Goal: Information Seeking & Learning: Learn about a topic

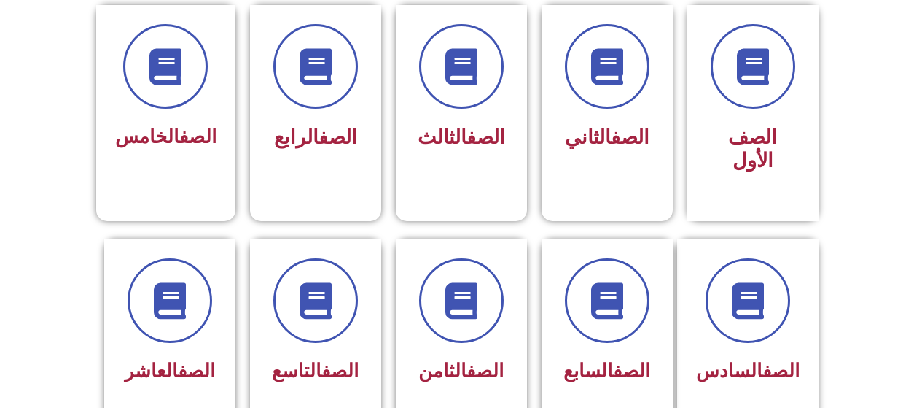
scroll to position [437, 0]
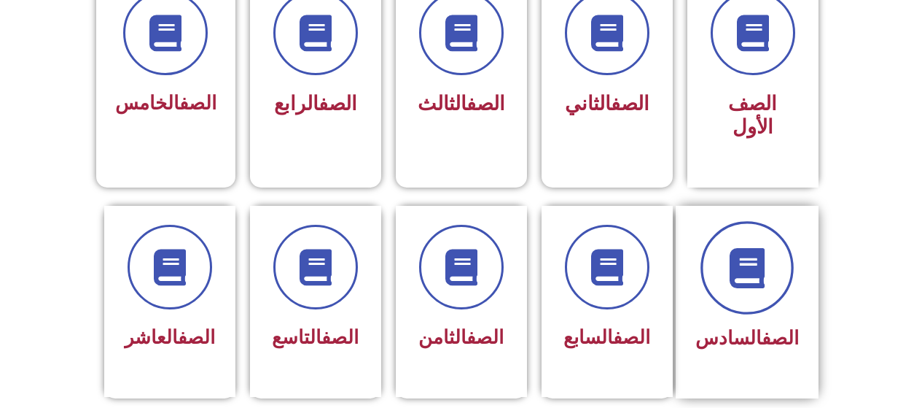
click at [734, 257] on icon at bounding box center [747, 267] width 40 height 40
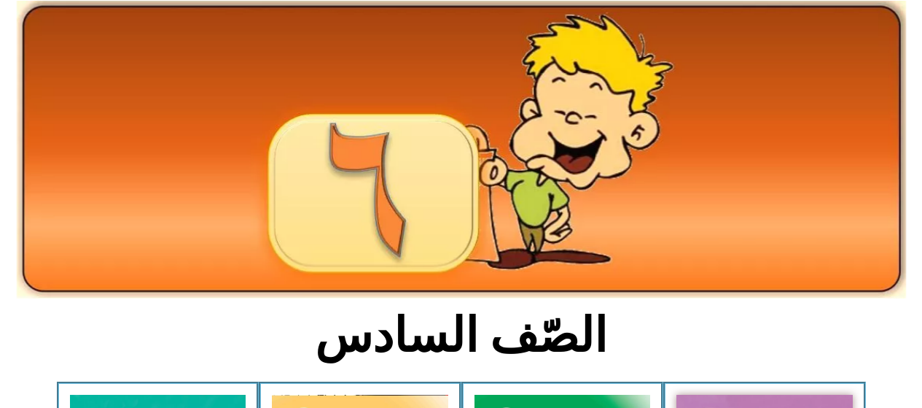
scroll to position [292, 0]
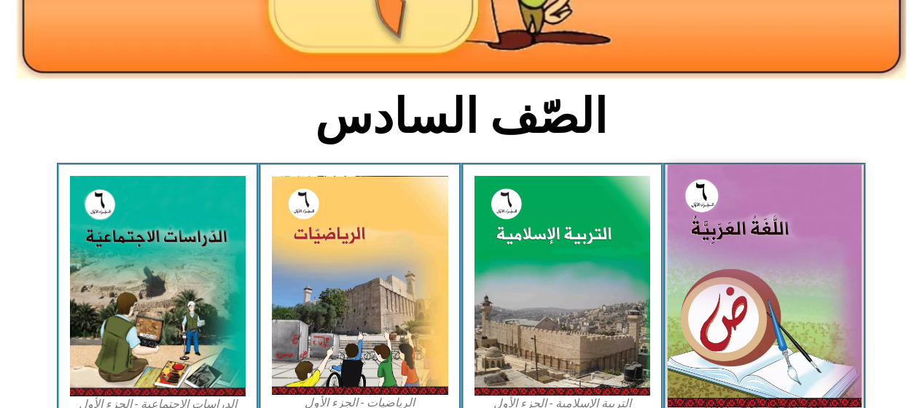
click at [758, 206] on img at bounding box center [765, 286] width 194 height 242
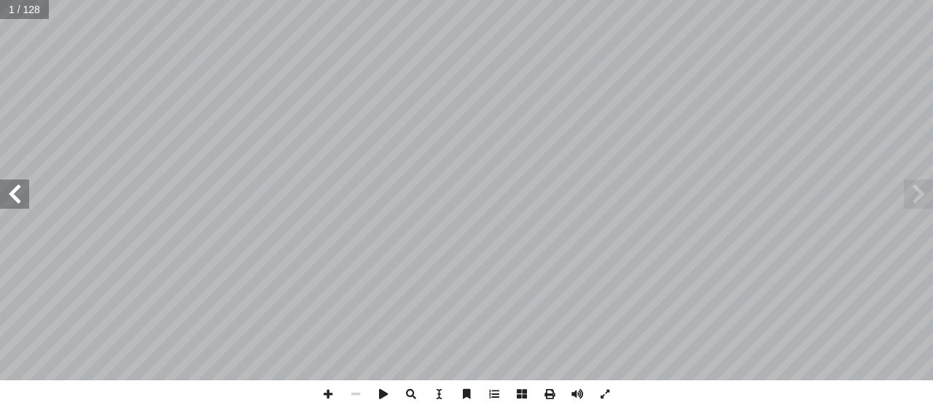
click at [12, 189] on span at bounding box center [14, 193] width 29 height 29
click at [20, 186] on span at bounding box center [14, 193] width 29 height 29
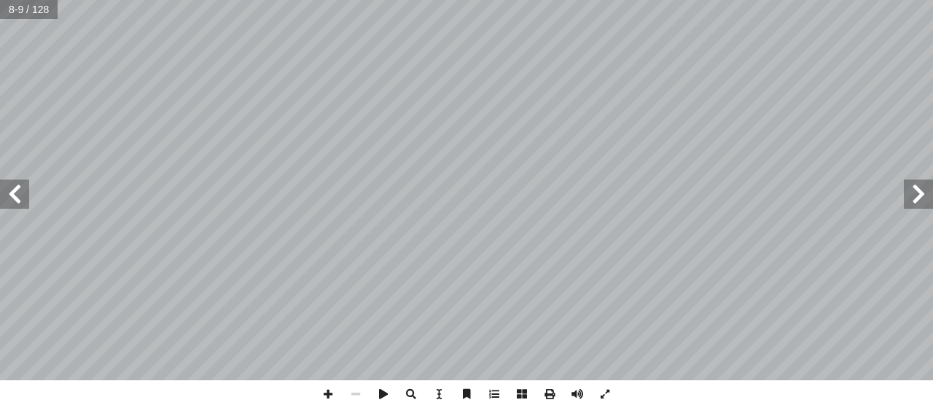
click at [24, 193] on span at bounding box center [14, 193] width 29 height 29
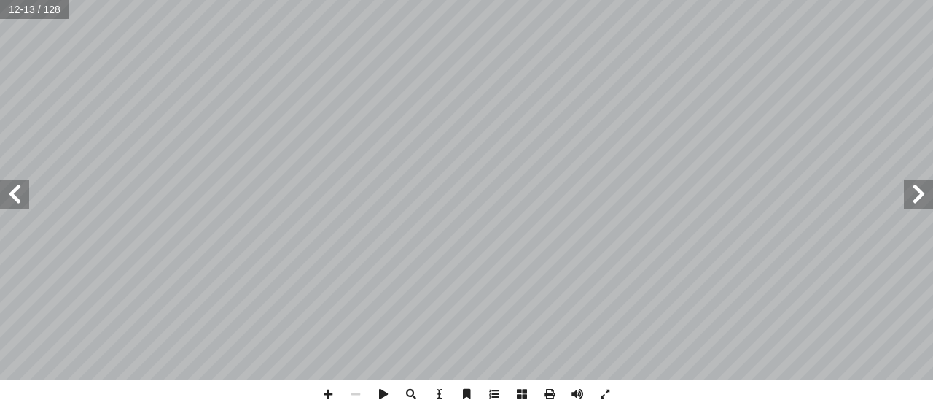
click at [24, 193] on span at bounding box center [14, 193] width 29 height 29
click at [22, 204] on span at bounding box center [14, 193] width 29 height 29
click at [332, 395] on span at bounding box center [328, 394] width 28 height 28
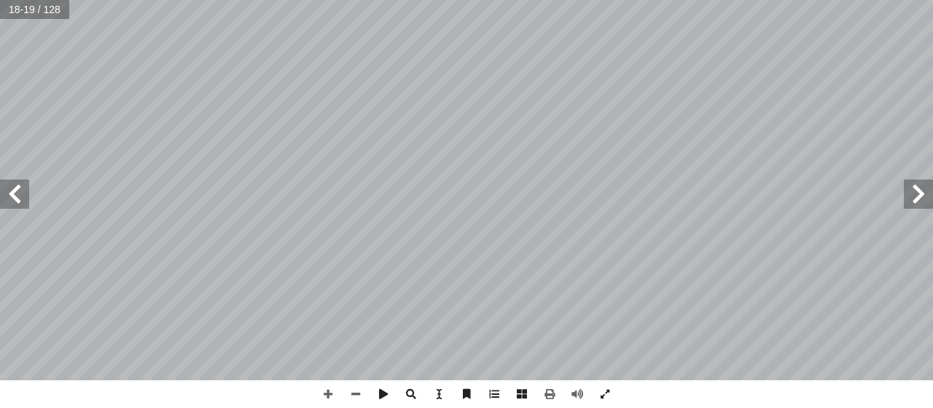
click at [41, 402] on div "١٤ َ ين َ ب ّ وتي َّ الص ِ مييز َّ الت ِ ة َ ريق َ لى ط إ ا ِ جوع ُّ الر ِ ب ِ …" at bounding box center [466, 204] width 933 height 408
